Goal: Check status: Check status

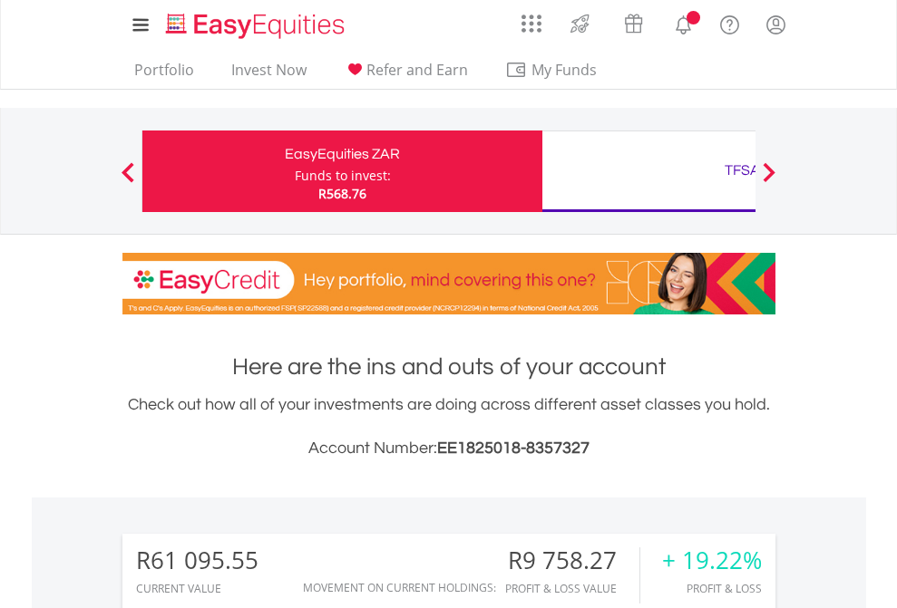
scroll to position [174, 285]
click at [295, 171] on div "Funds to invest:" at bounding box center [343, 176] width 96 height 18
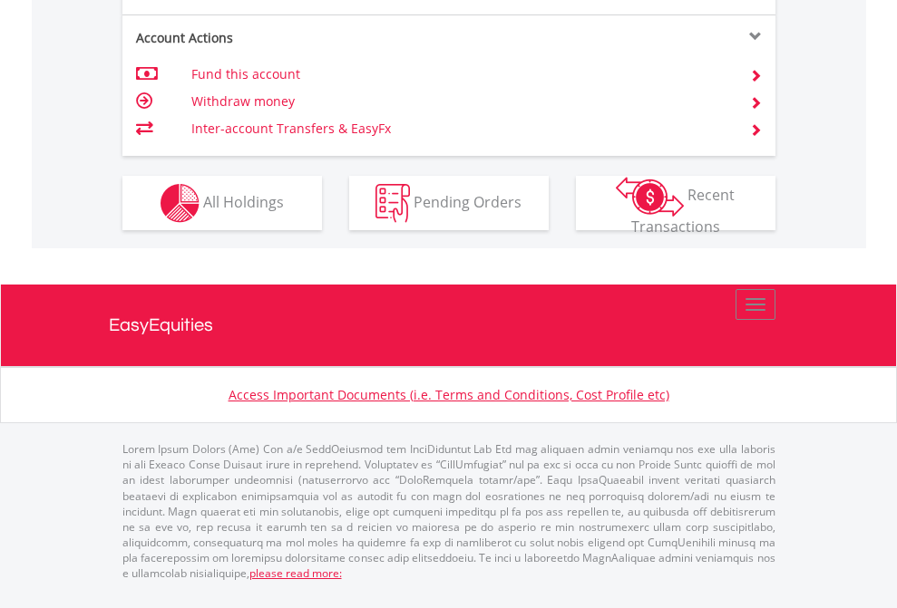
scroll to position [1847, 0]
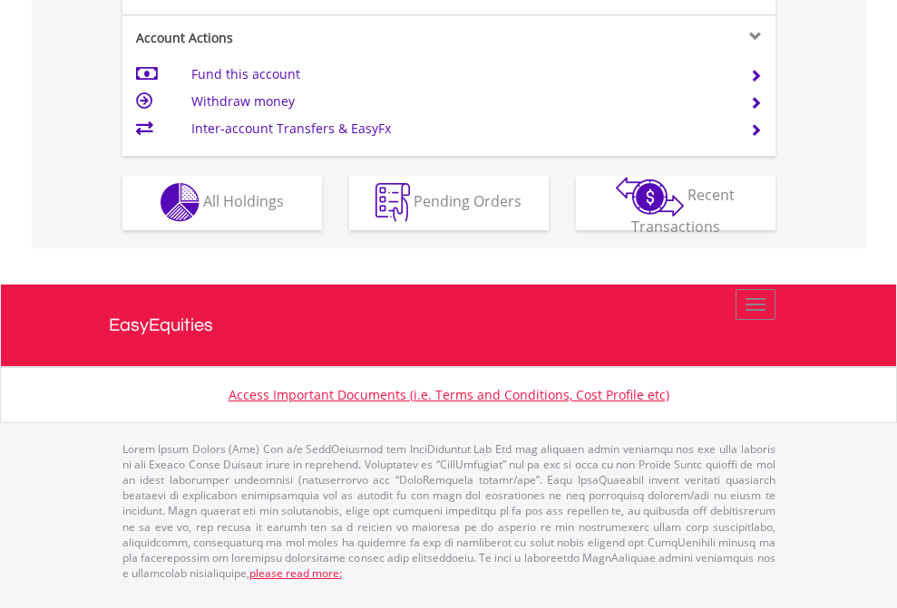
scroll to position [1696, 0]
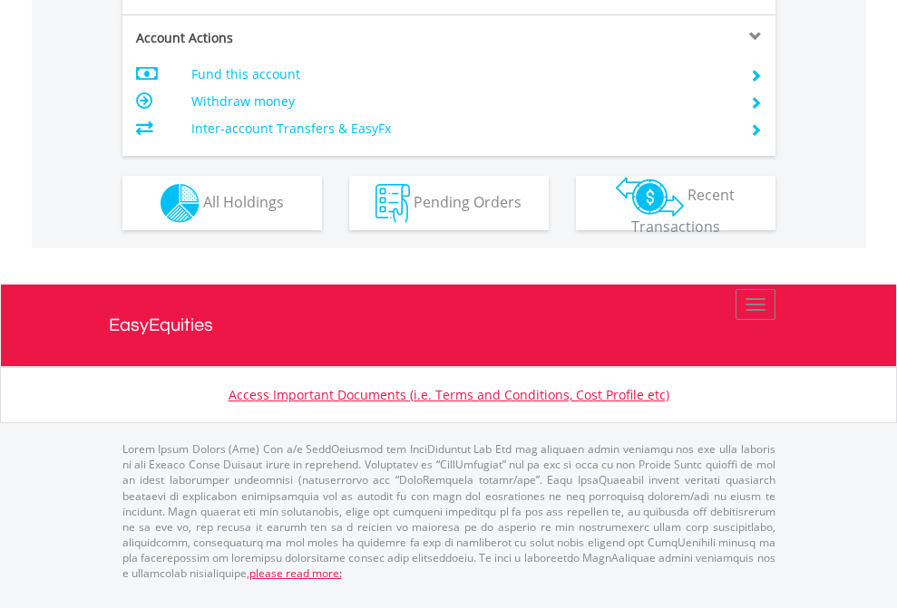
scroll to position [1738, 0]
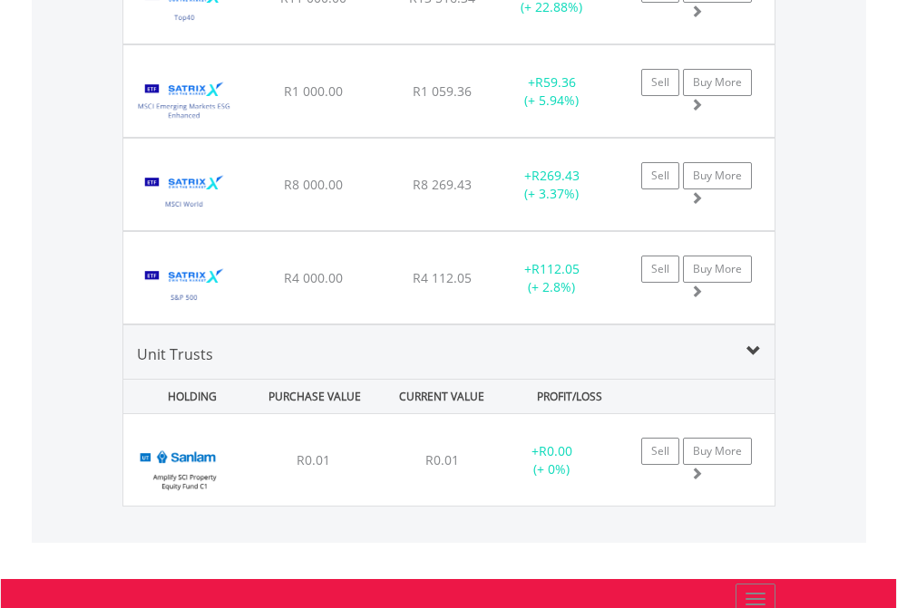
scroll to position [174, 285]
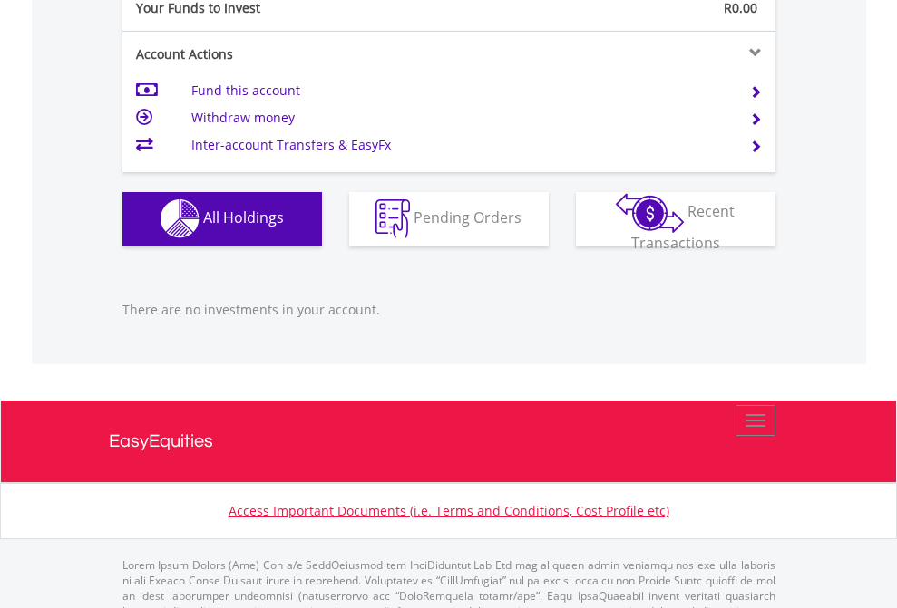
scroll to position [1795, 0]
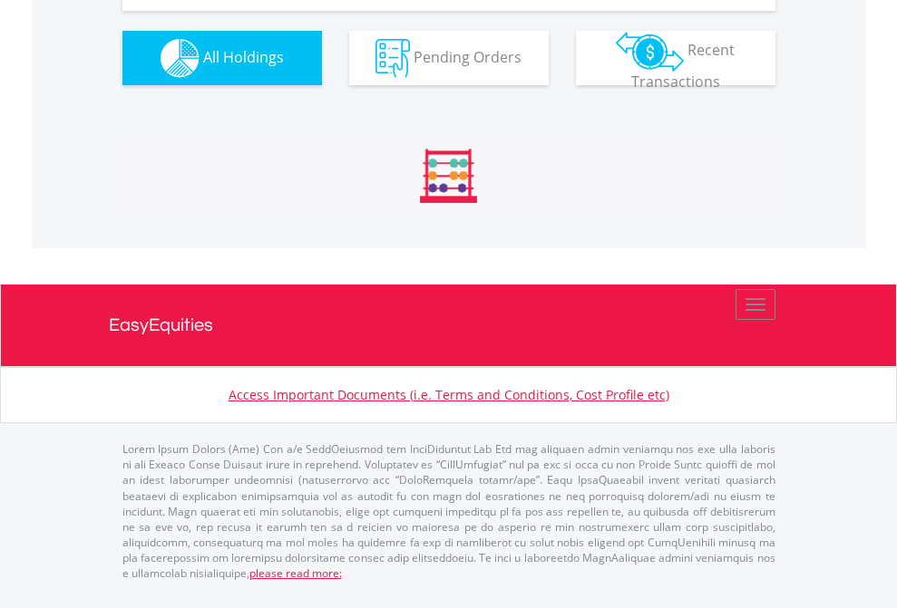
scroll to position [2053, 0]
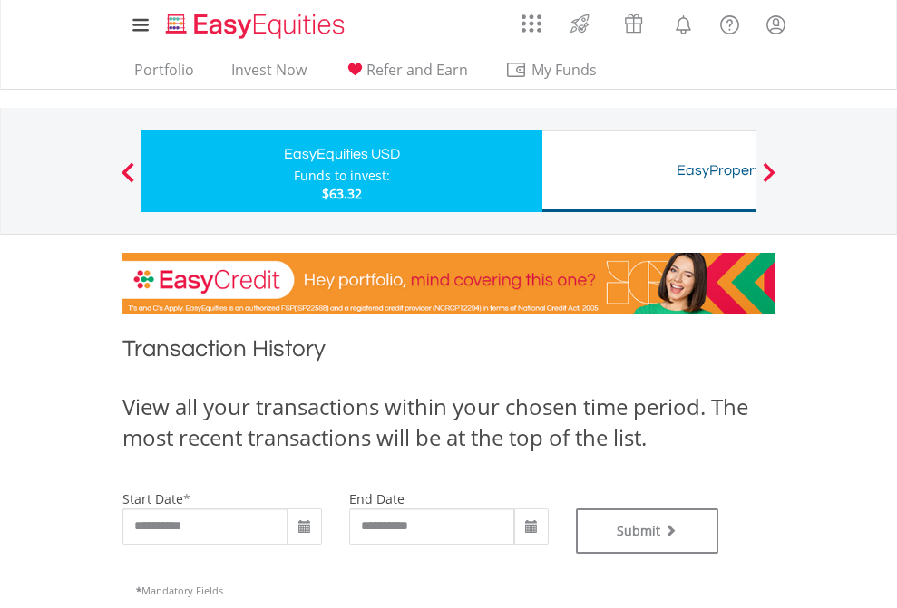
type input "**********"
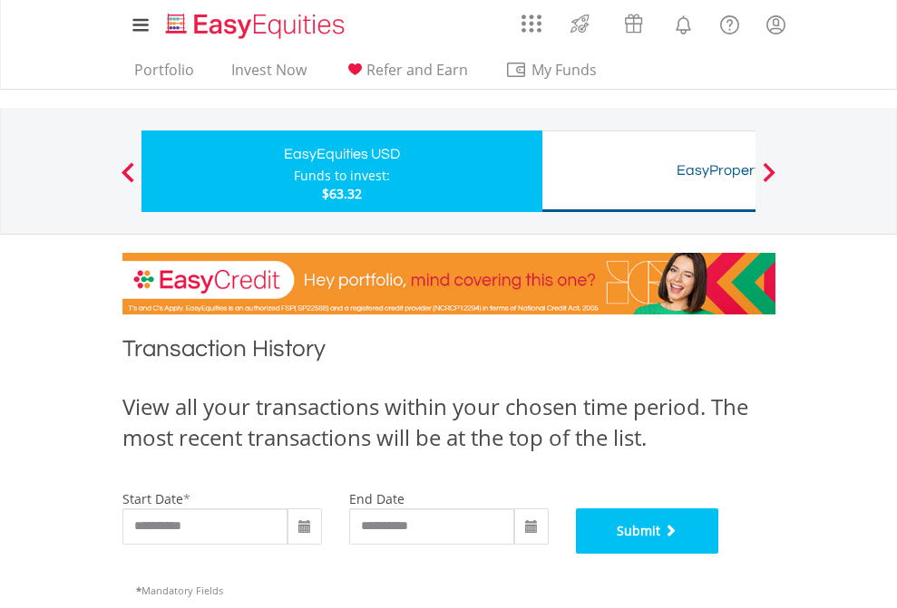
click at [719, 554] on button "Submit" at bounding box center [647, 531] width 143 height 45
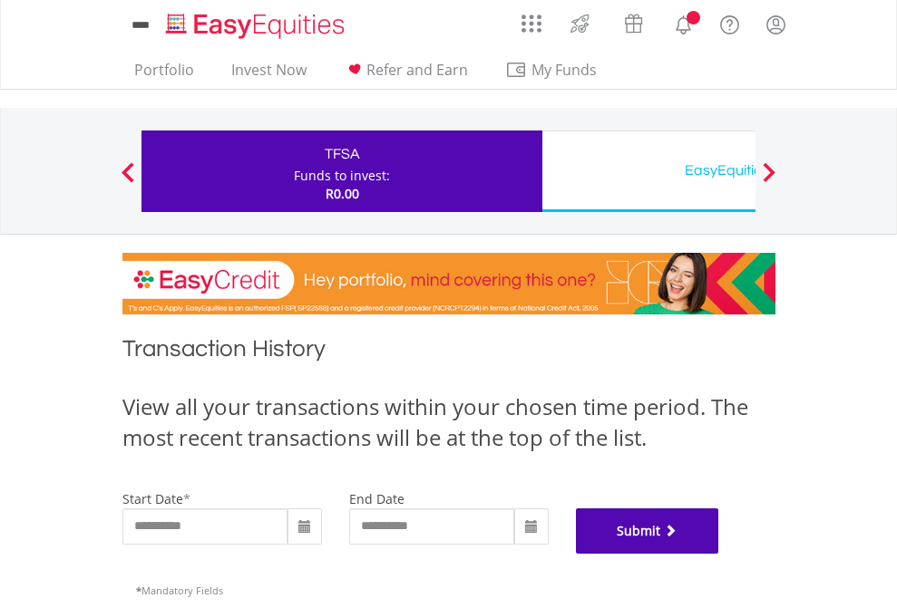
click at [719, 554] on button "Submit" at bounding box center [647, 531] width 143 height 45
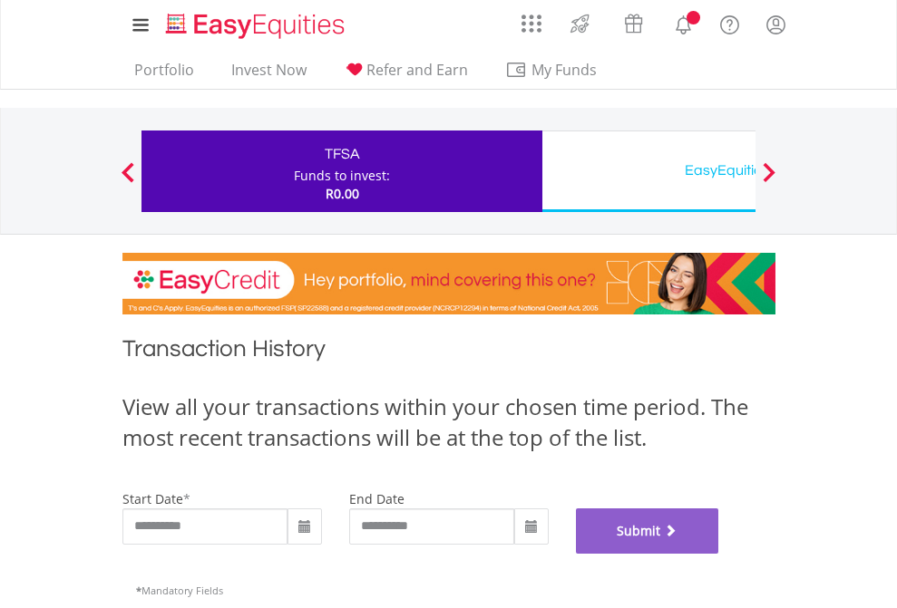
scroll to position [735, 0]
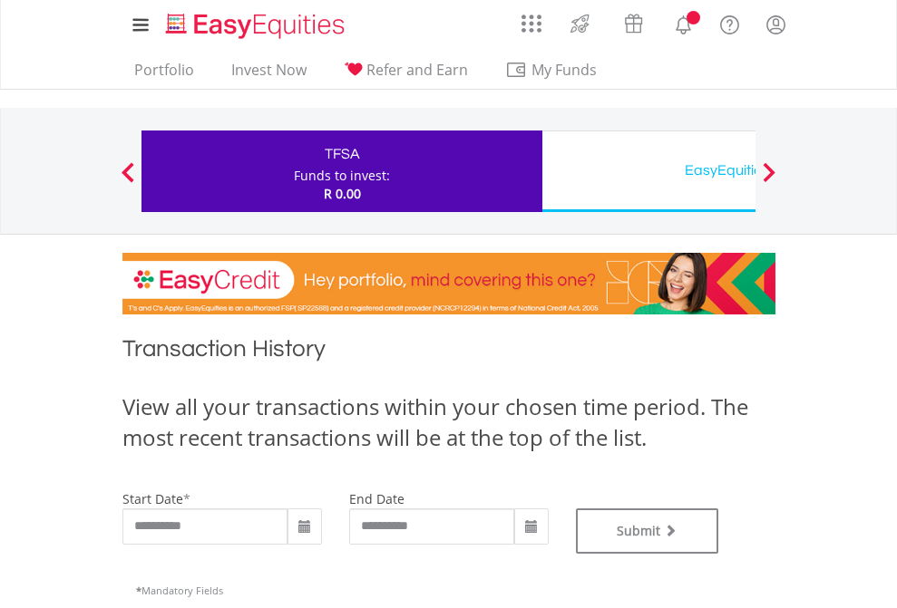
click at [648, 171] on div "EasyEquities USD" at bounding box center [742, 170] width 378 height 25
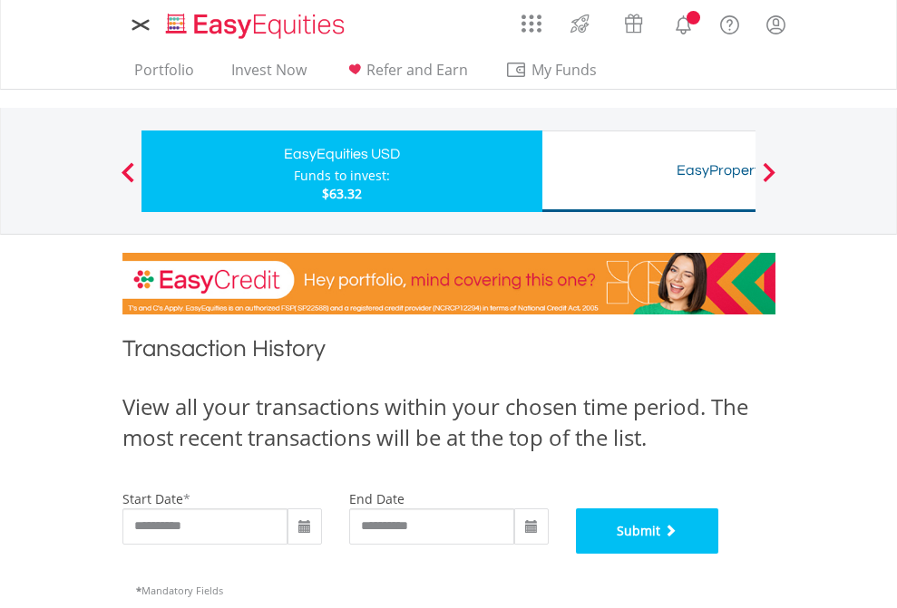
click at [719, 554] on button "Submit" at bounding box center [647, 531] width 143 height 45
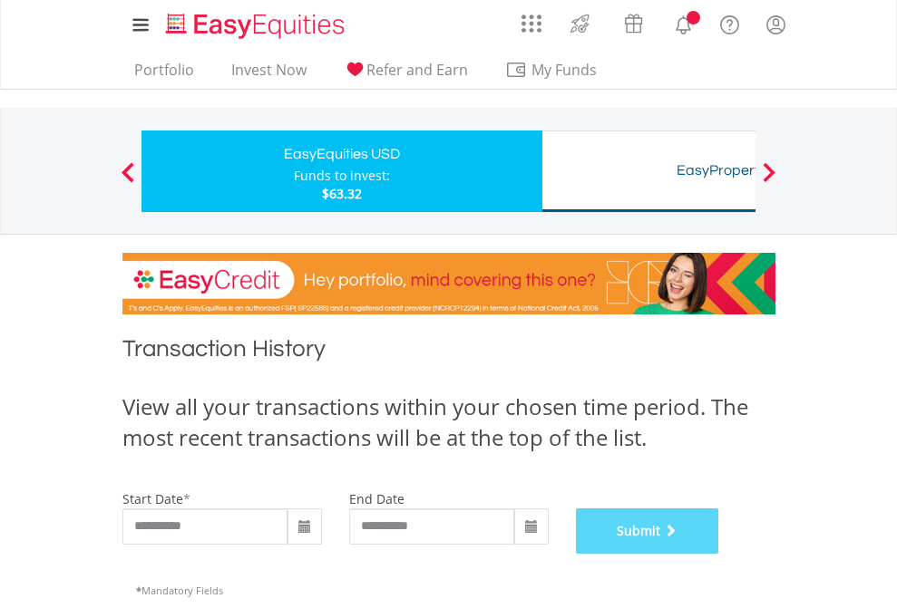
scroll to position [735, 0]
